Goal: Find specific page/section: Find specific page/section

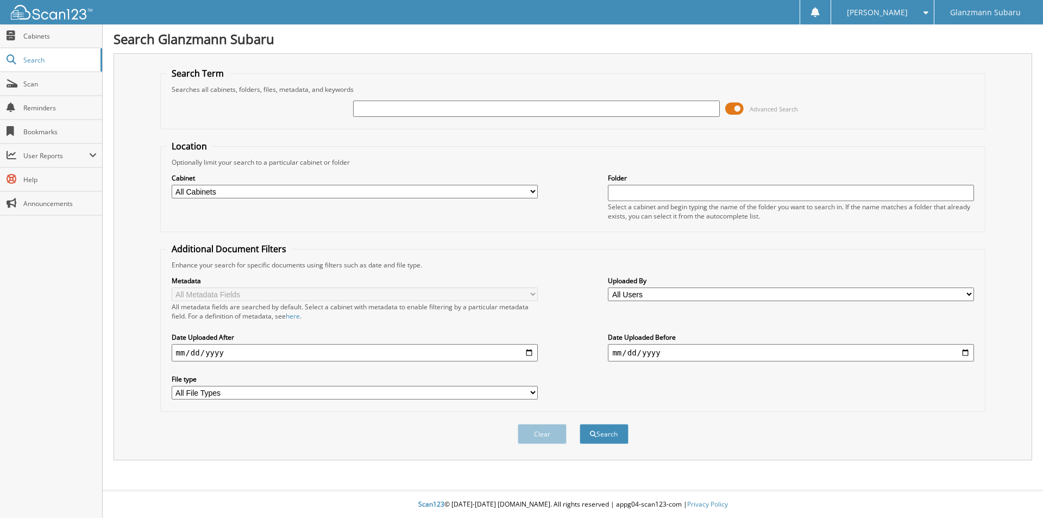
click at [729, 111] on span at bounding box center [734, 108] width 18 height 16
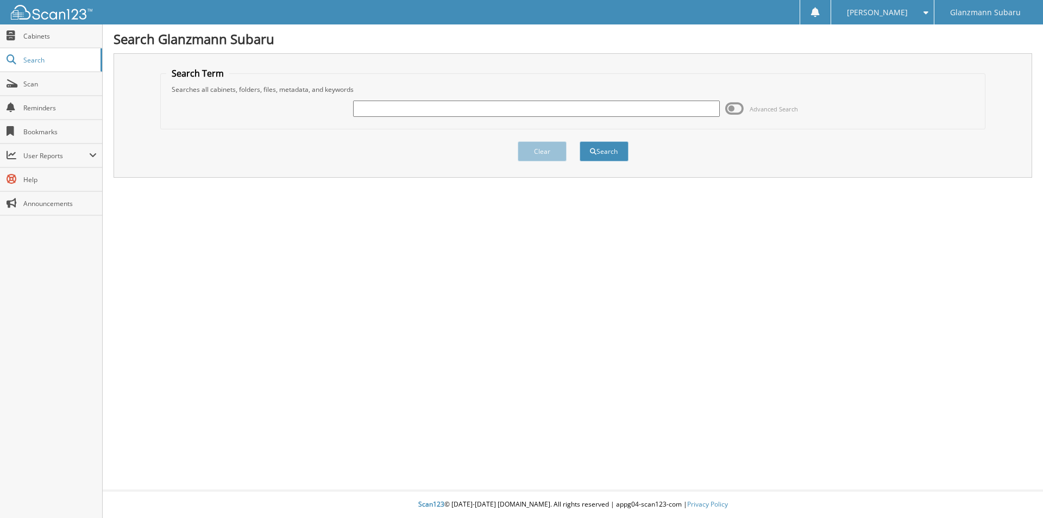
click at [399, 114] on input "text" at bounding box center [536, 108] width 366 height 16
type input "6197220"
click at [579, 141] on button "Search" at bounding box center [603, 151] width 49 height 20
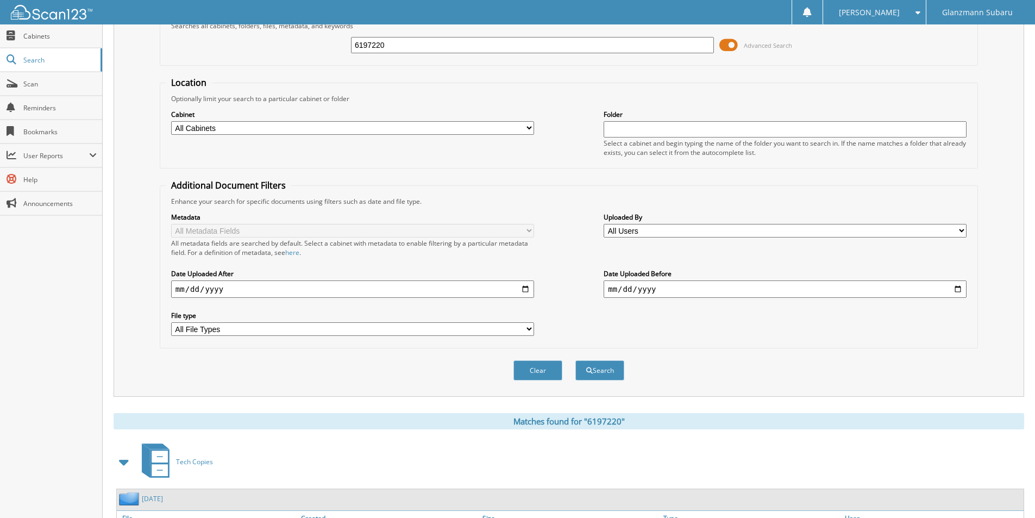
scroll to position [150, 0]
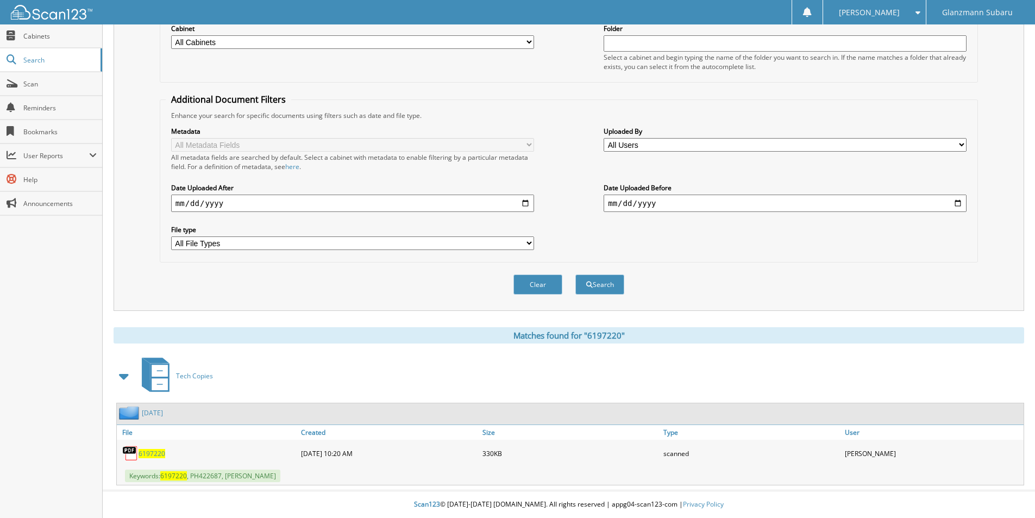
click at [154, 456] on span "6197220" at bounding box center [151, 453] width 27 height 9
click at [51, 84] on span "Scan" at bounding box center [59, 83] width 73 height 9
